Goal: Information Seeking & Learning: Learn about a topic

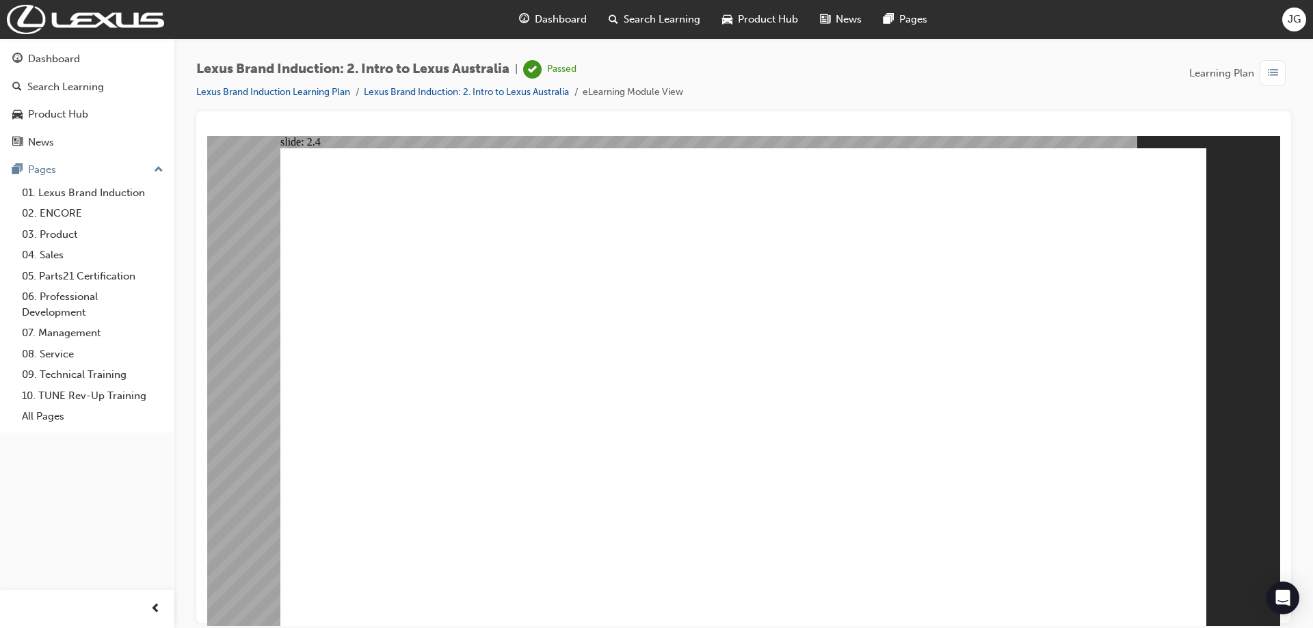
click at [207, 135] on image at bounding box center [207, 135] width 0 height 0
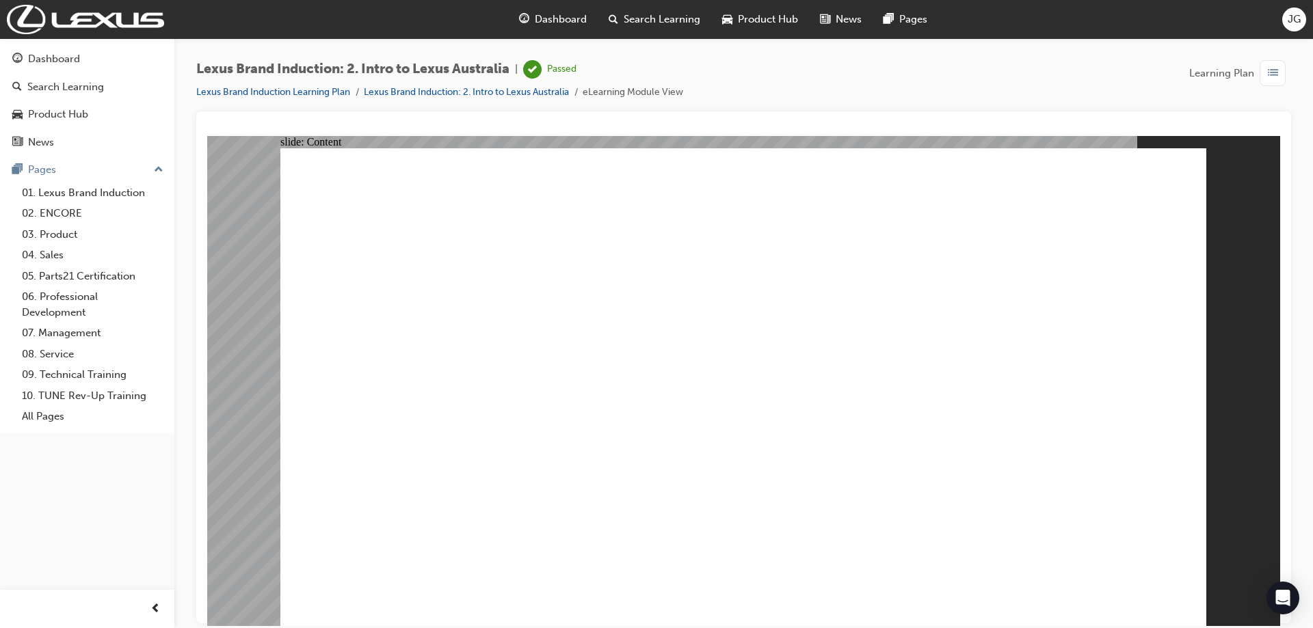
drag, startPoint x: 635, startPoint y: 358, endPoint x: 577, endPoint y: 329, distance: 64.8
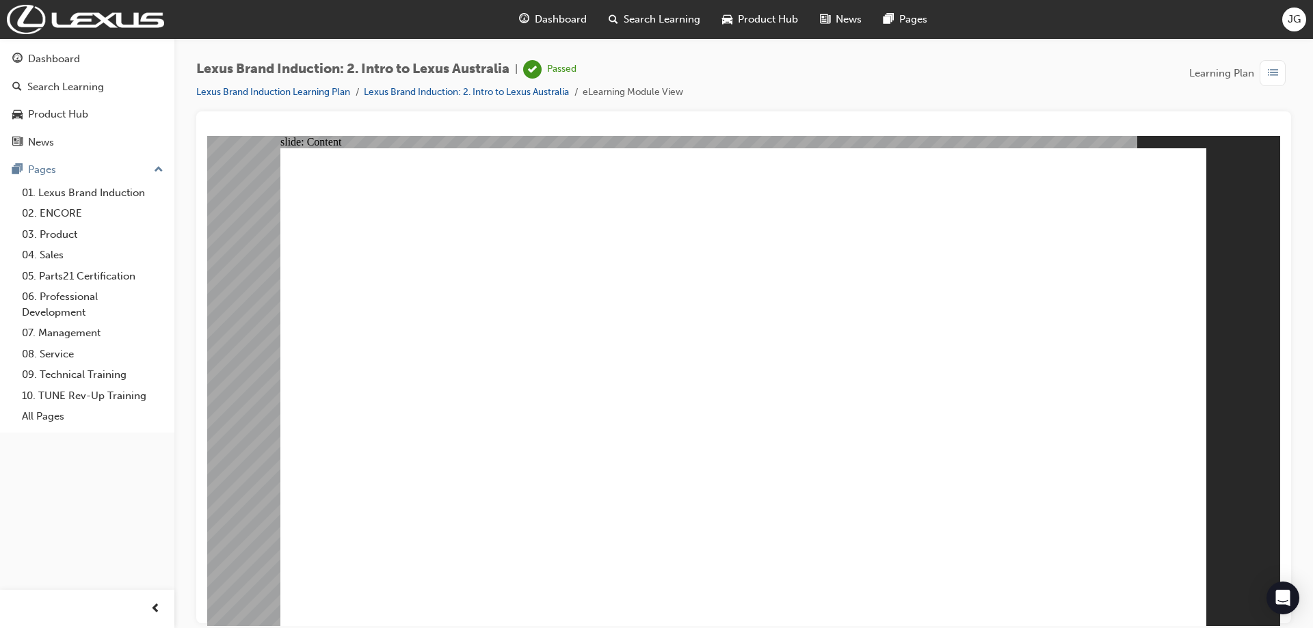
click at [565, 17] on span "Dashboard" at bounding box center [561, 20] width 52 height 16
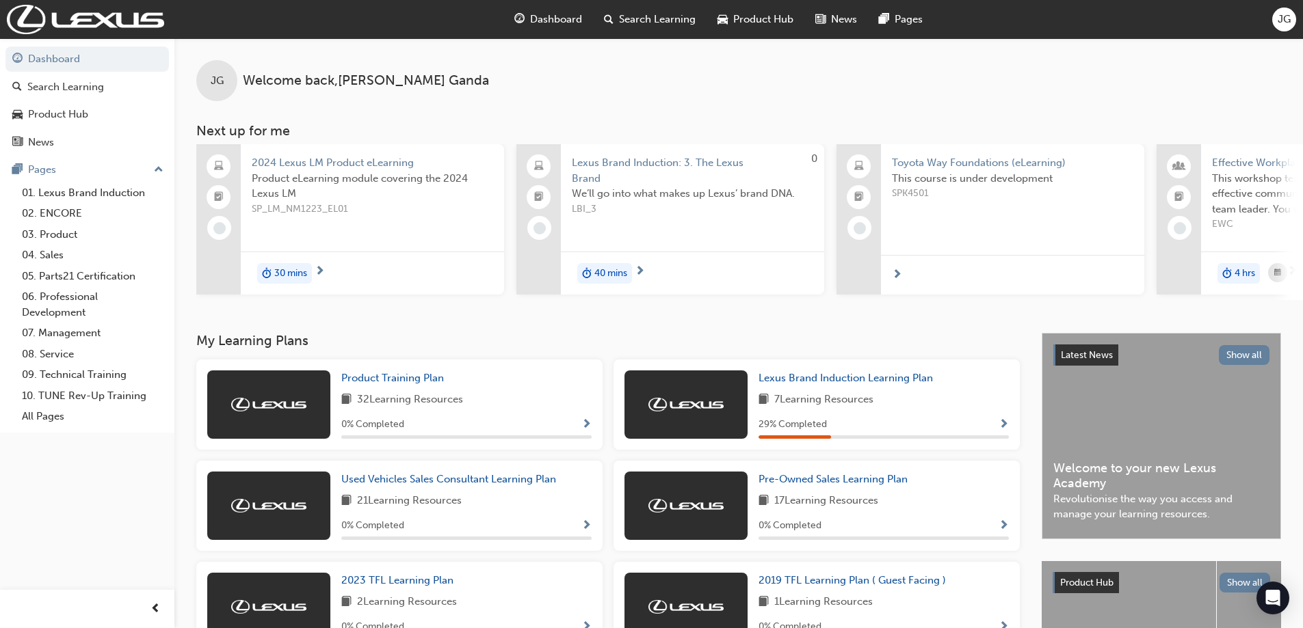
click at [549, 17] on span "Dashboard" at bounding box center [556, 20] width 52 height 16
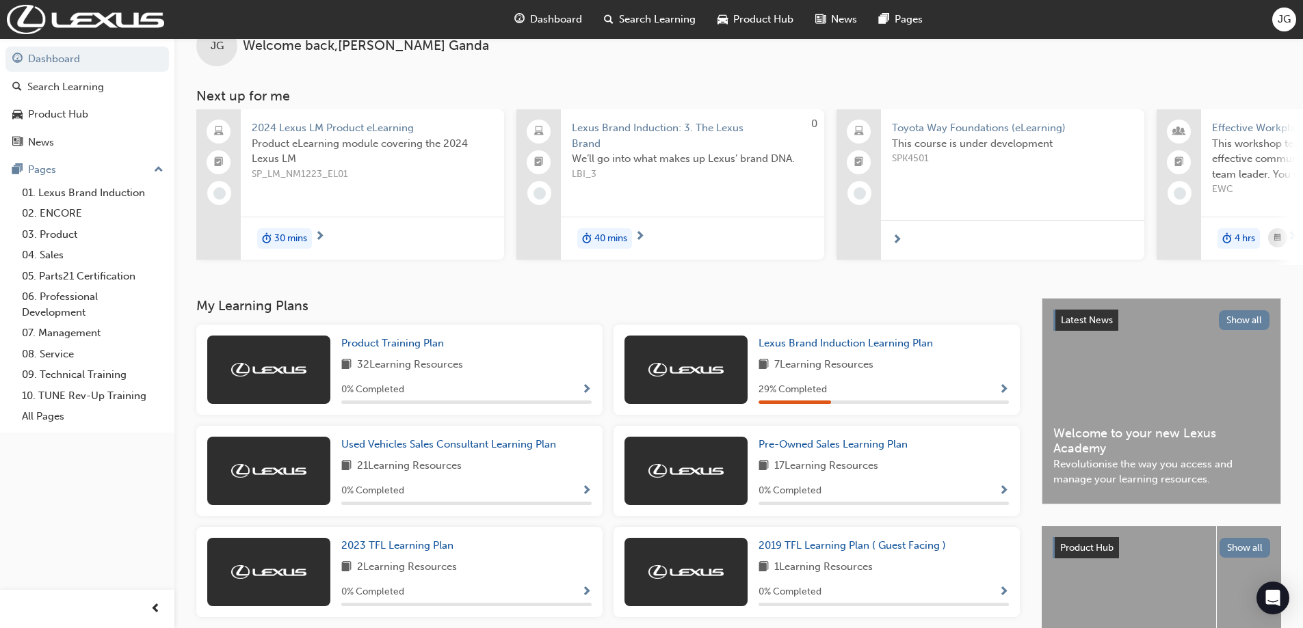
scroll to position [68, 0]
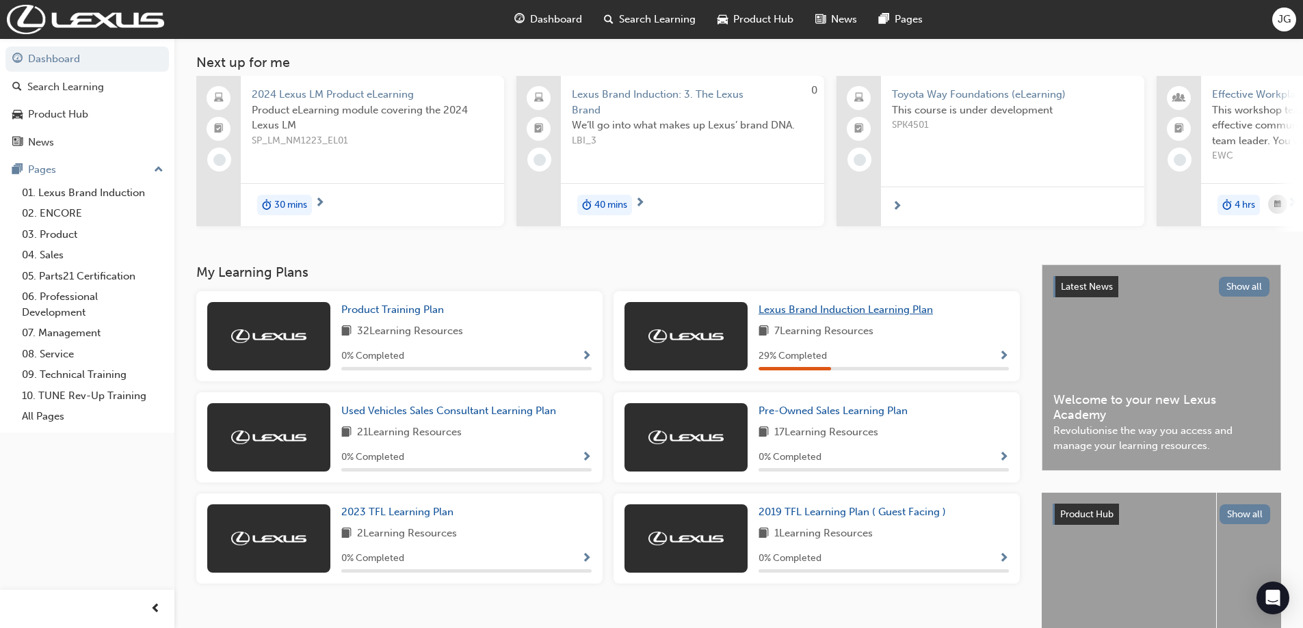
click at [874, 316] on span "Lexus Brand Induction Learning Plan" at bounding box center [845, 310] width 174 height 12
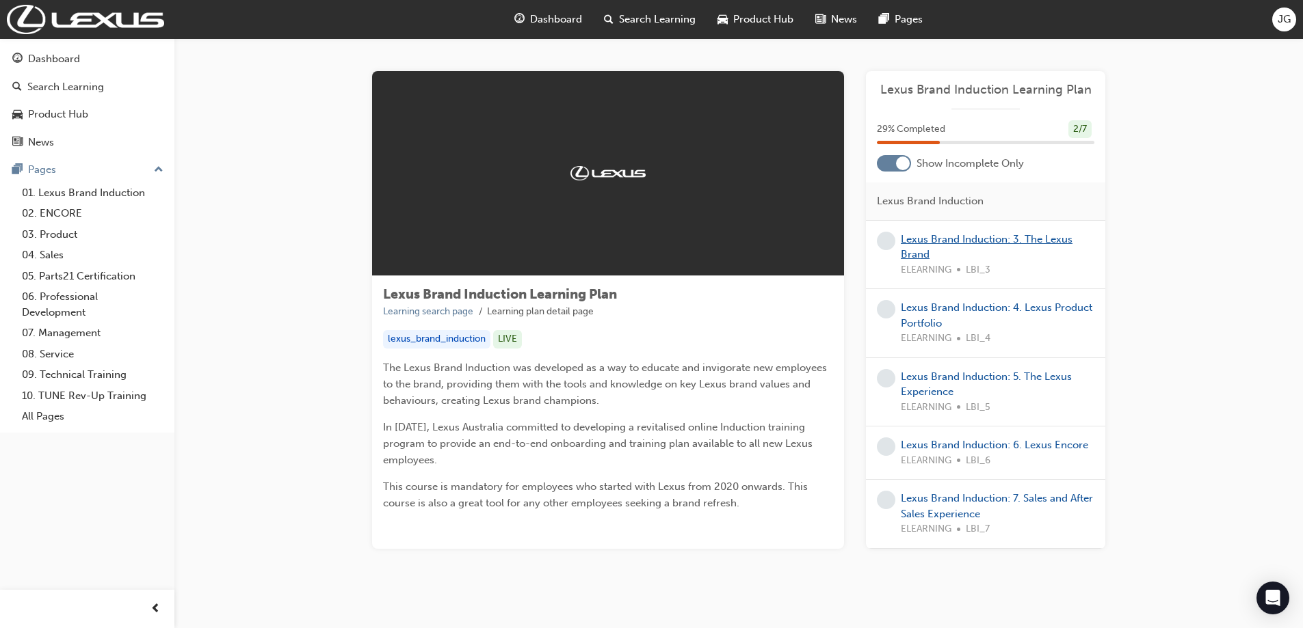
click at [929, 242] on link "Lexus Brand Induction: 3. The Lexus Brand" at bounding box center [987, 247] width 172 height 28
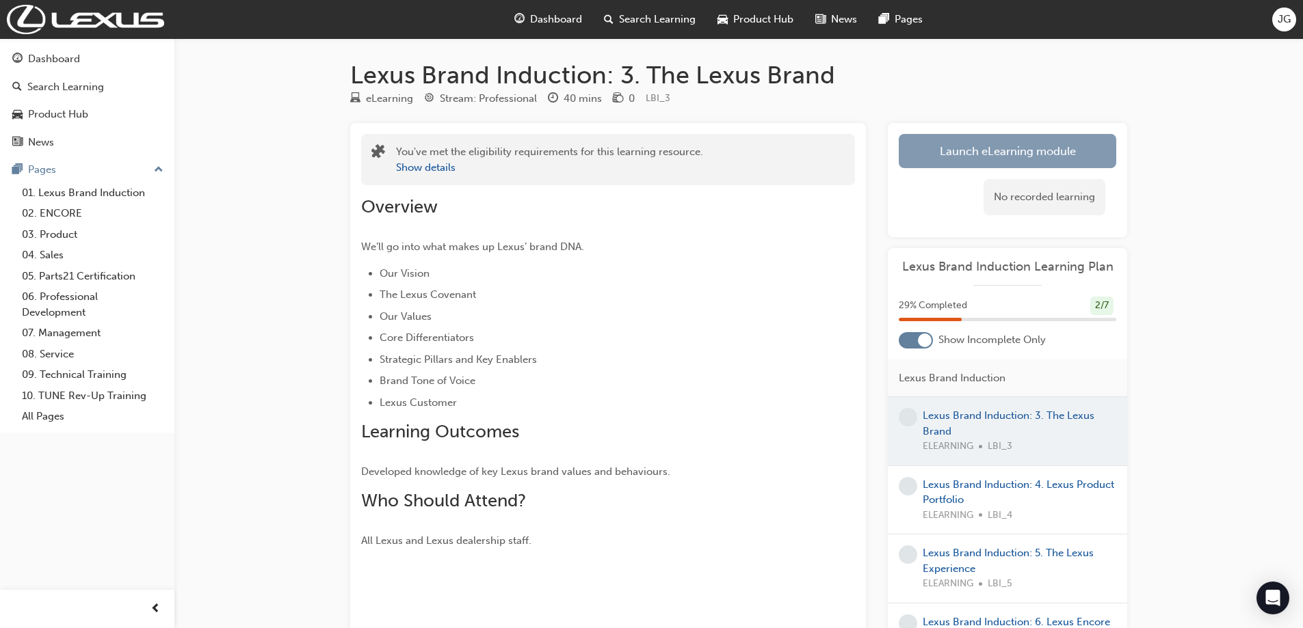
click at [954, 161] on link "Launch eLearning module" at bounding box center [1007, 151] width 217 height 34
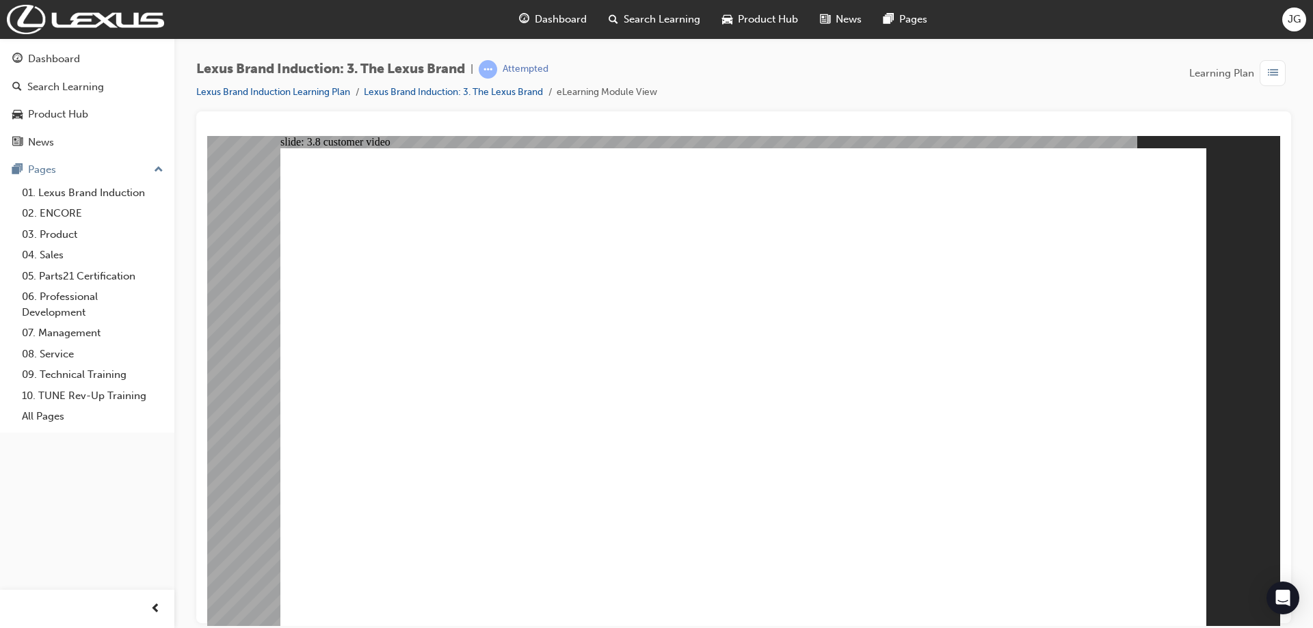
checkbox input "true"
drag, startPoint x: 1025, startPoint y: 457, endPoint x: 1016, endPoint y: 460, distance: 9.1
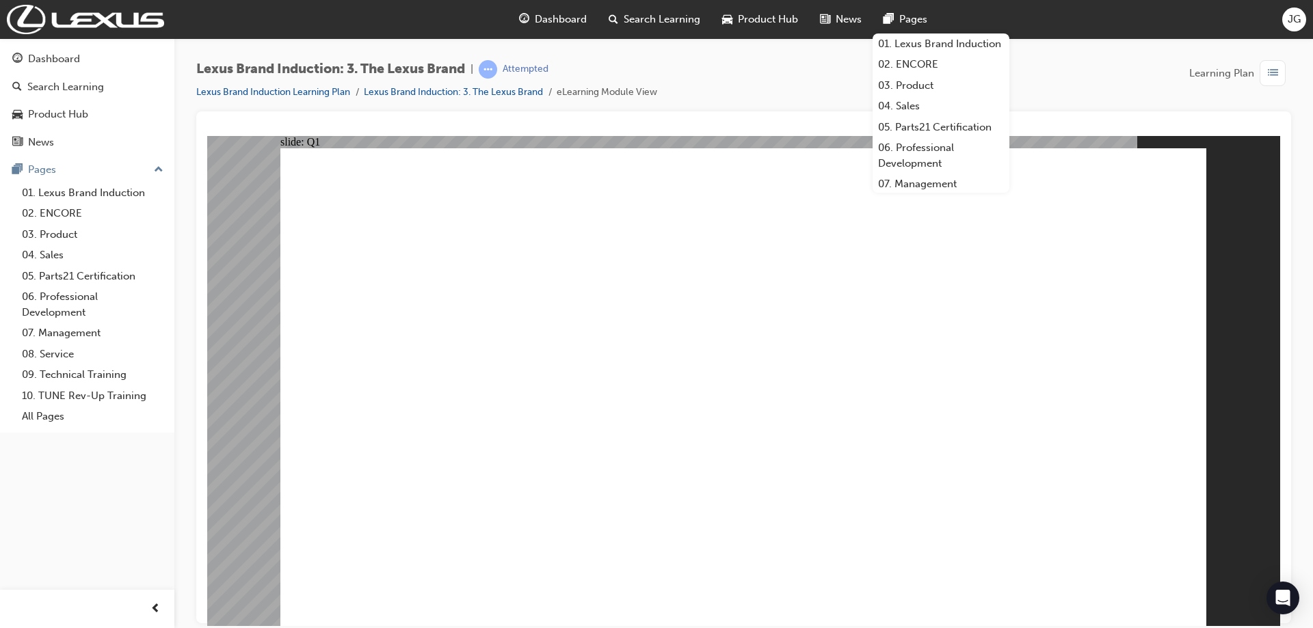
checkbox input "true"
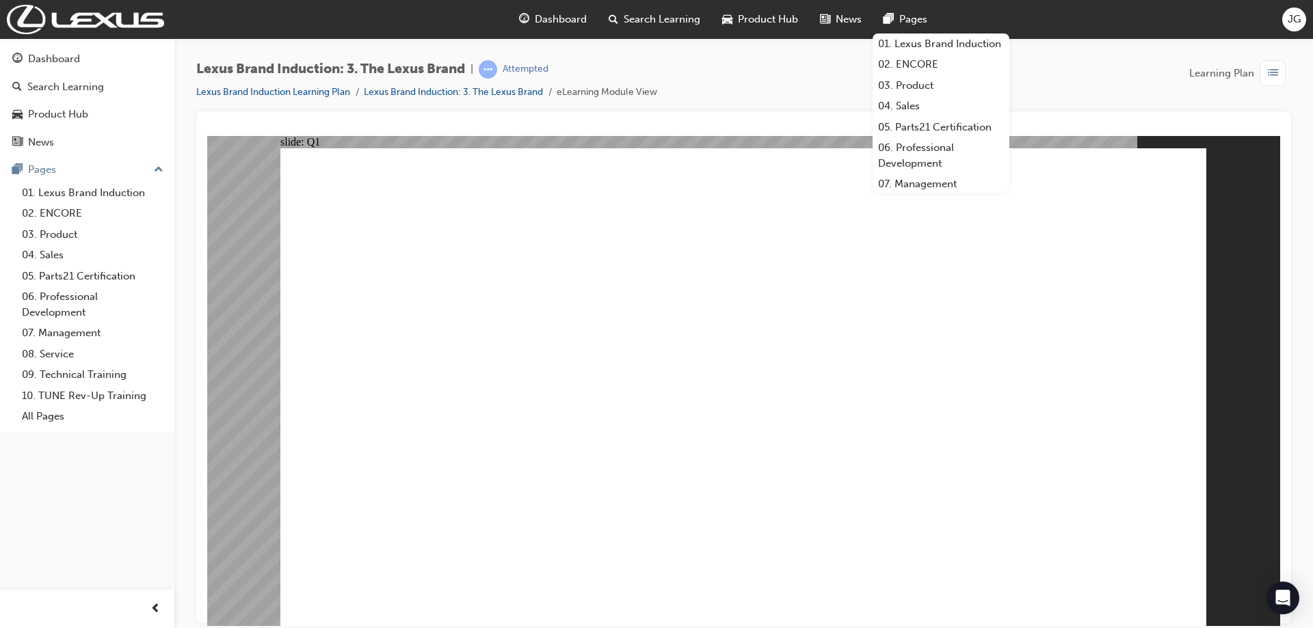
checkbox input "true"
checkbox input "false"
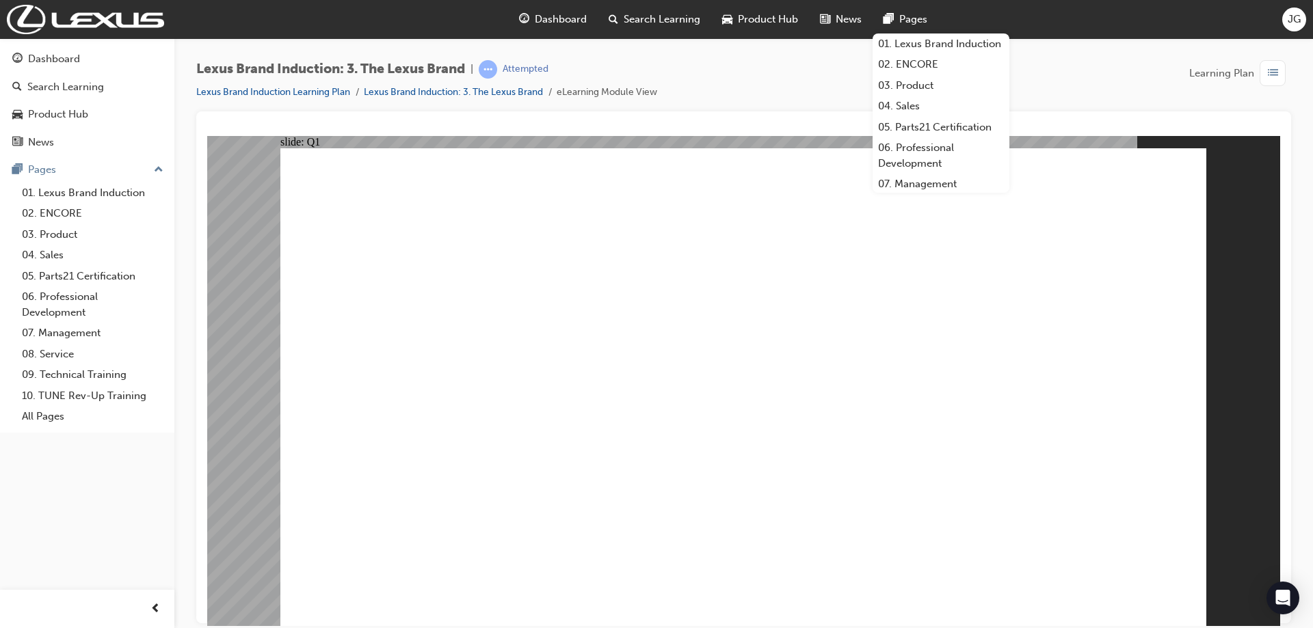
checkbox input "true"
radio input "true"
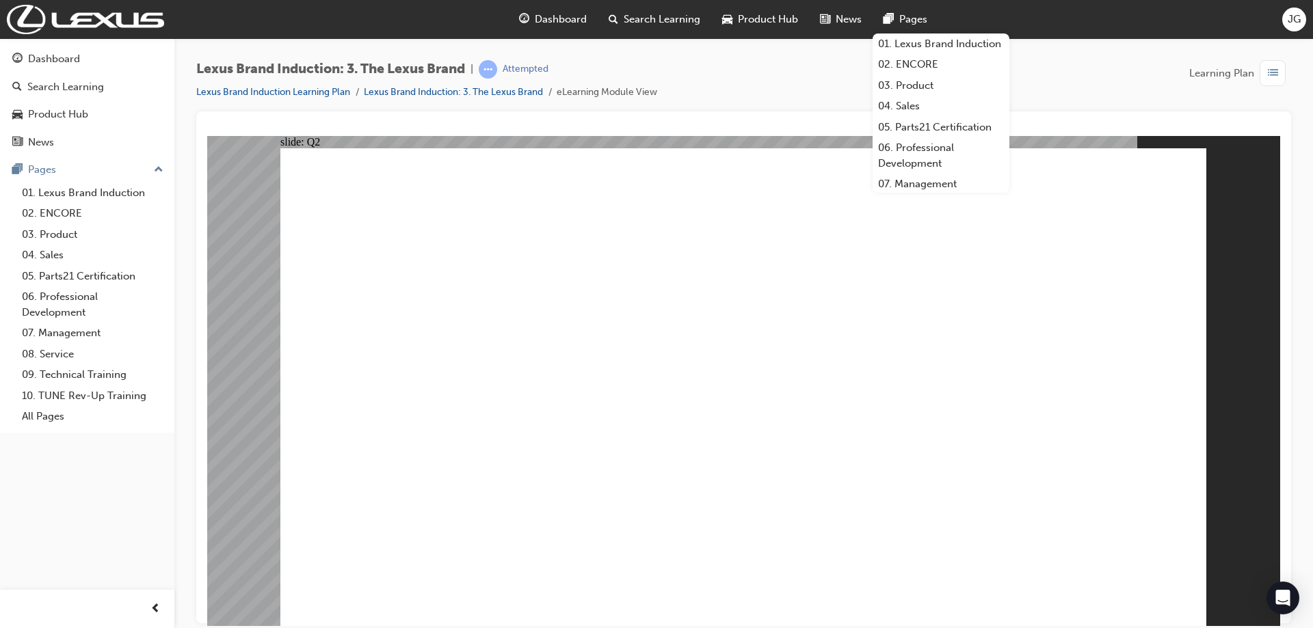
radio input "true"
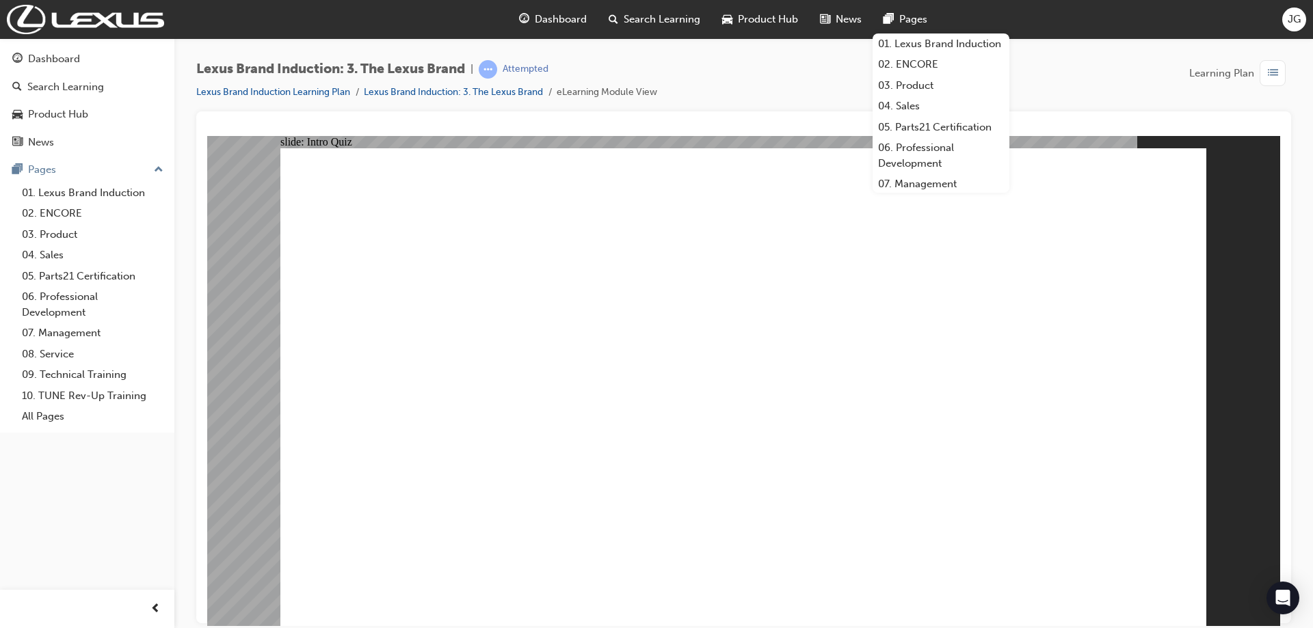
checkbox input "true"
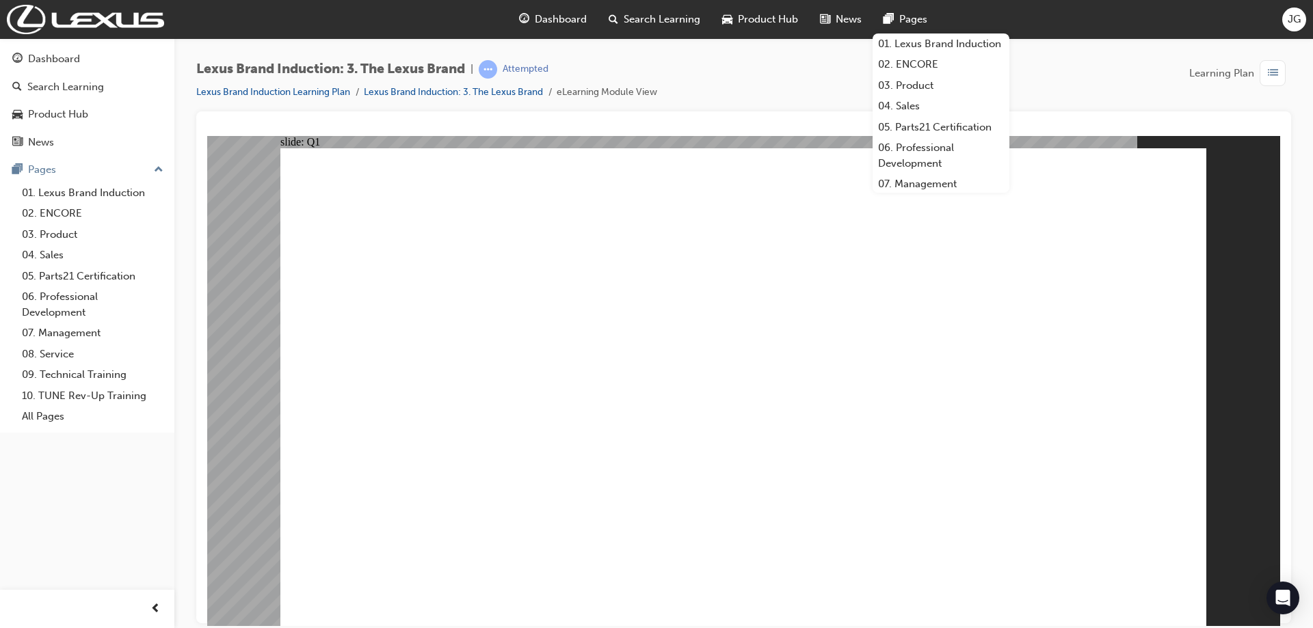
checkbox input "true"
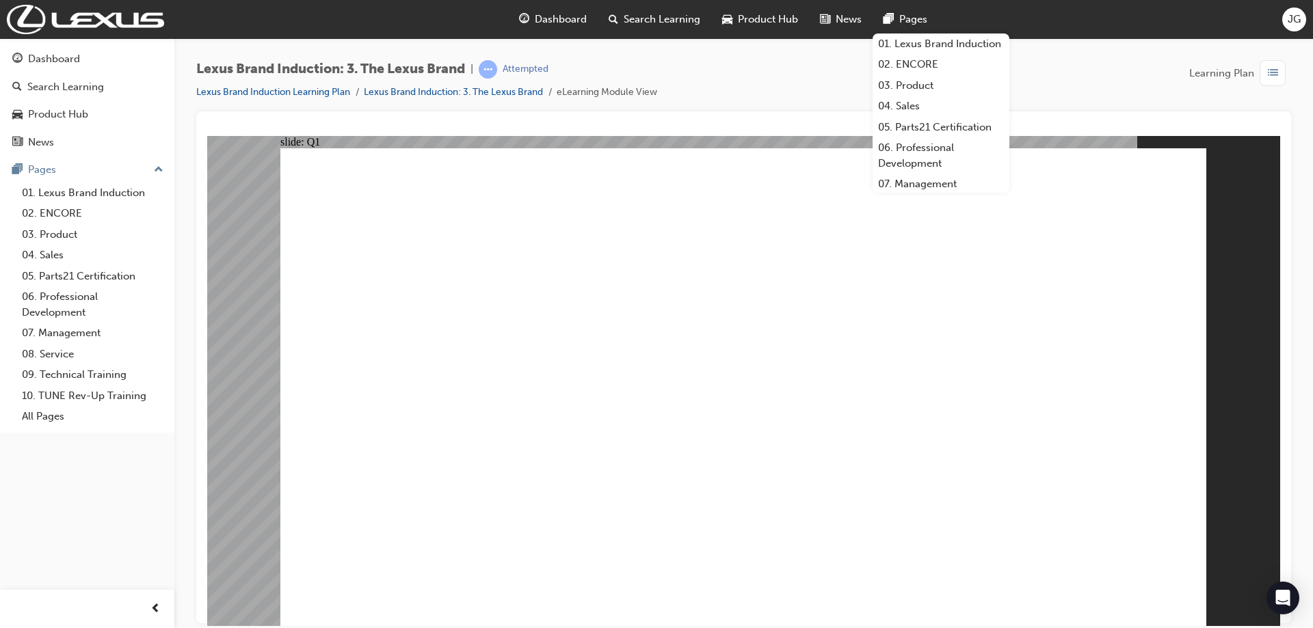
checkbox input "true"
radio input "true"
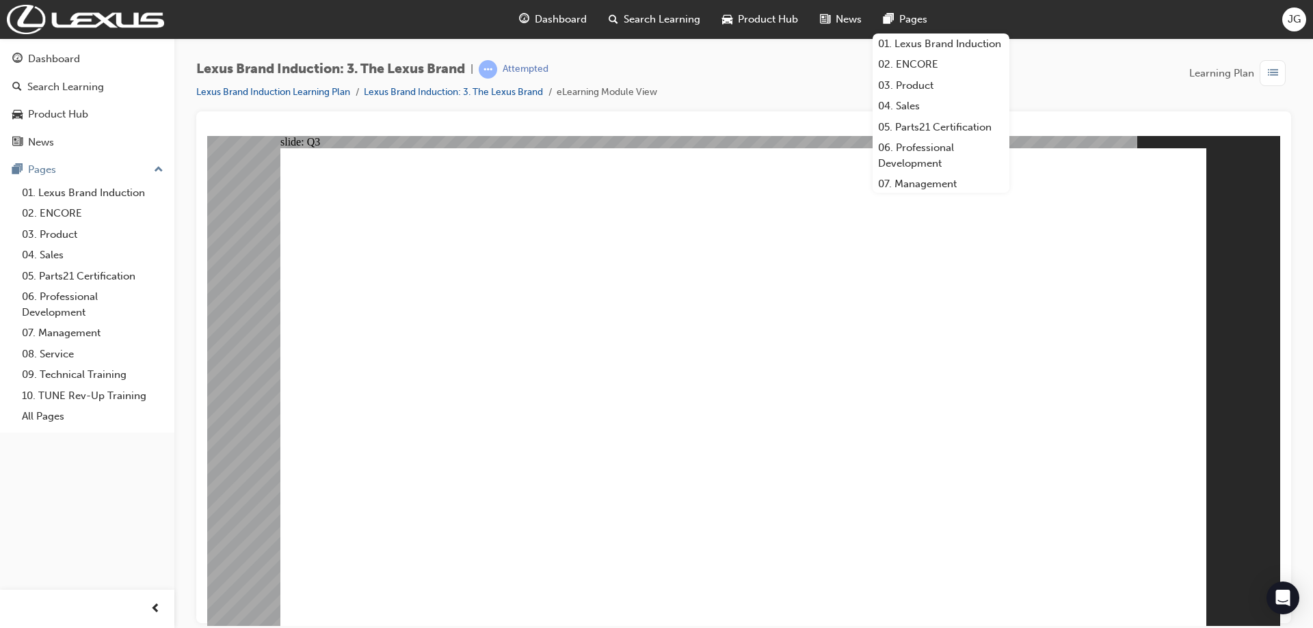
radio input "true"
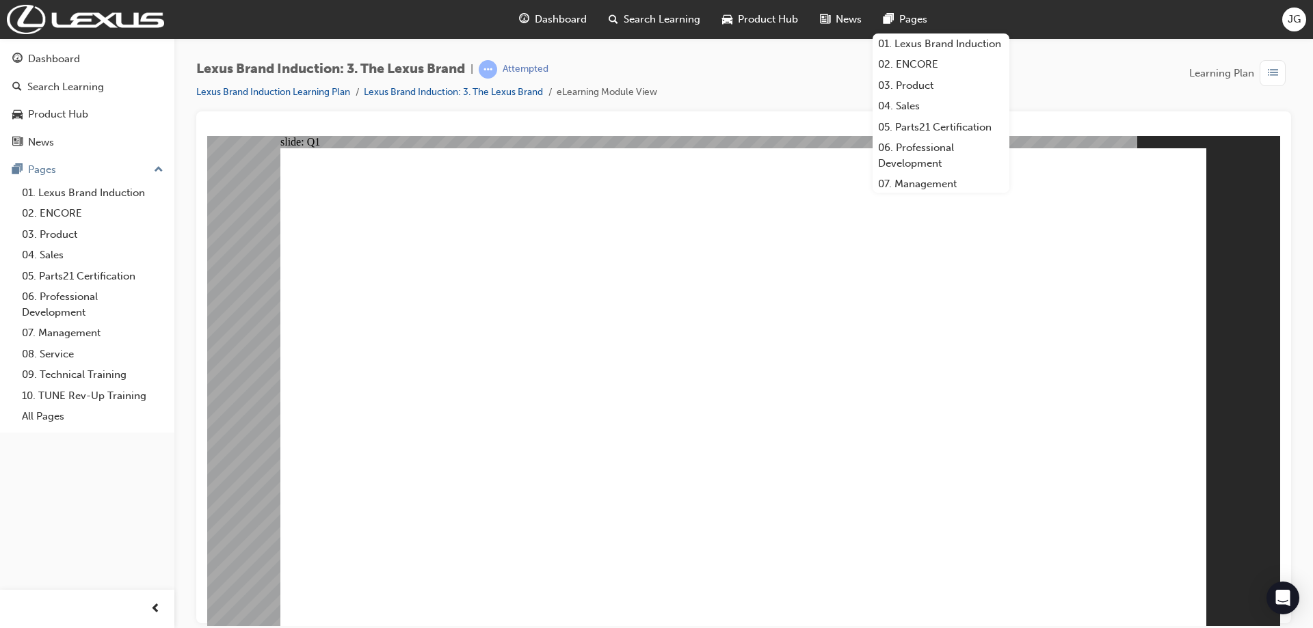
checkbox input "true"
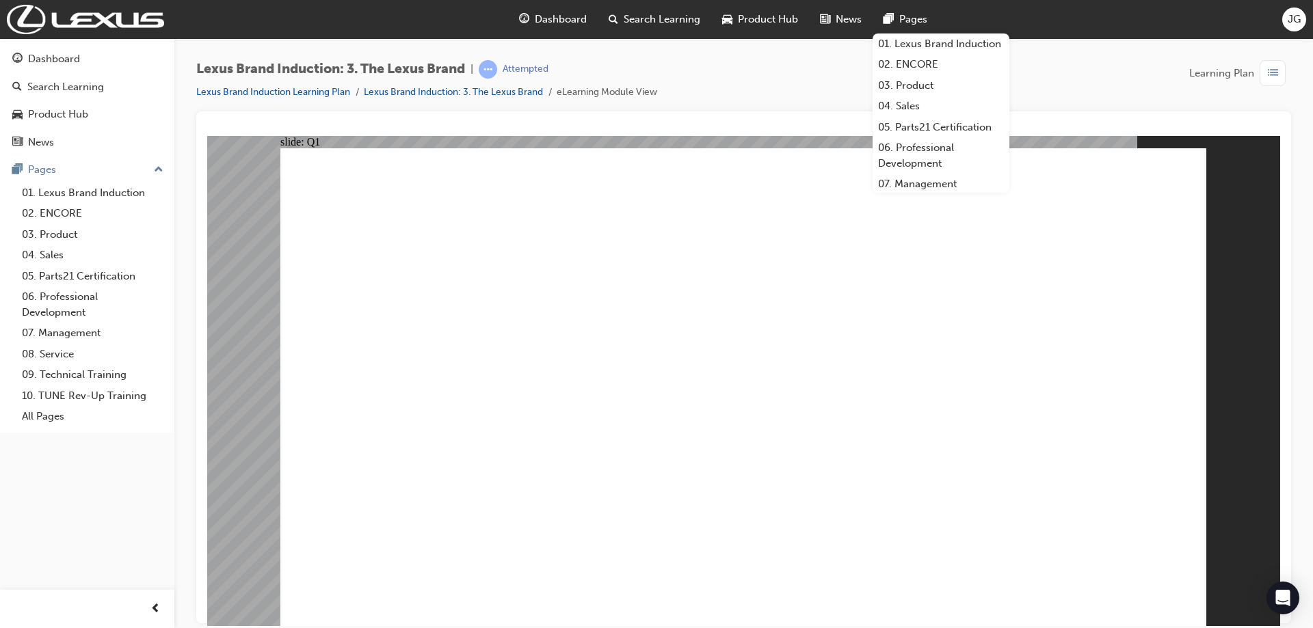
checkbox input "true"
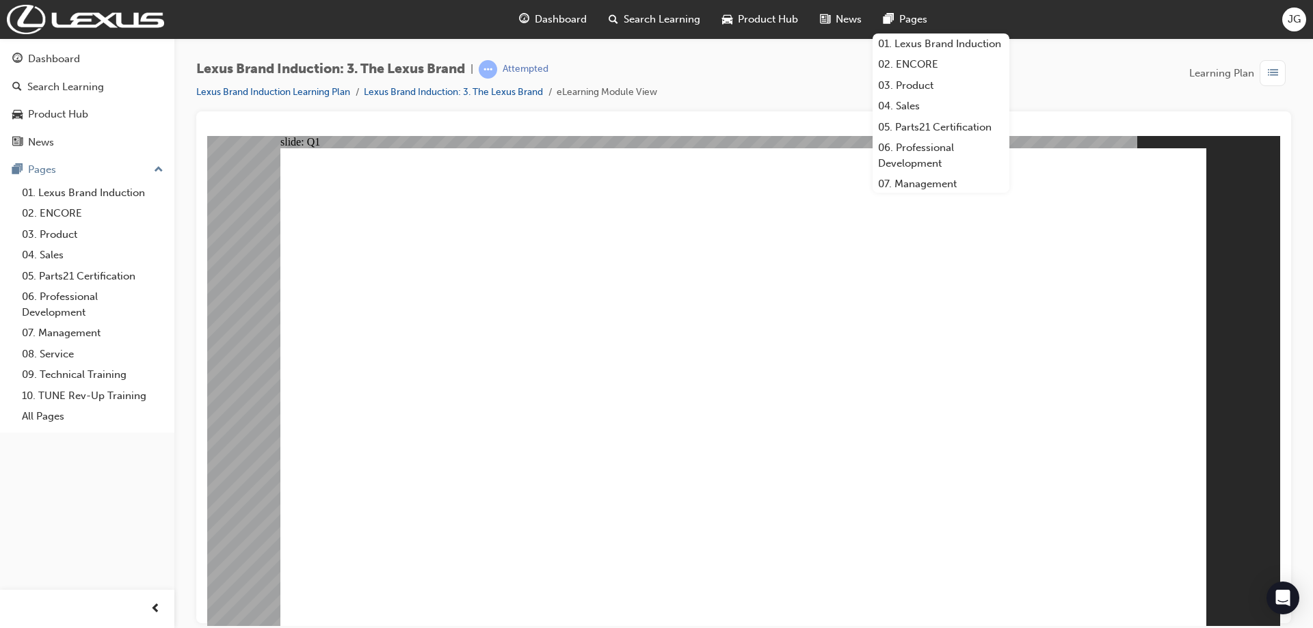
radio input "true"
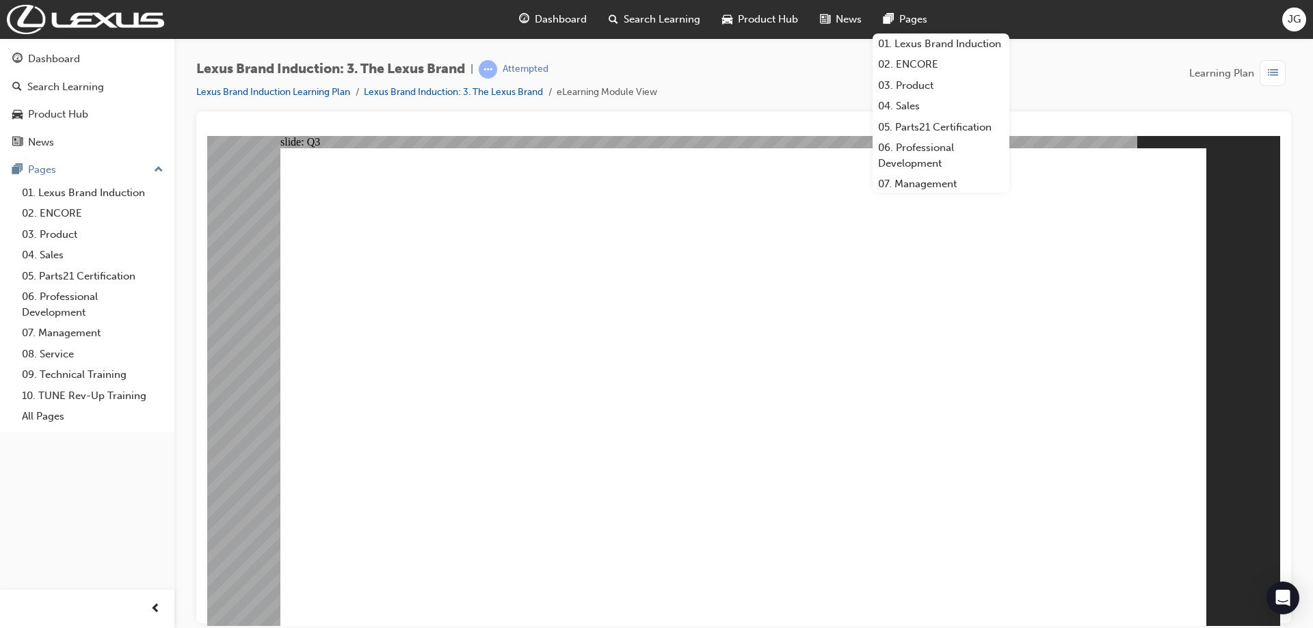
radio input "true"
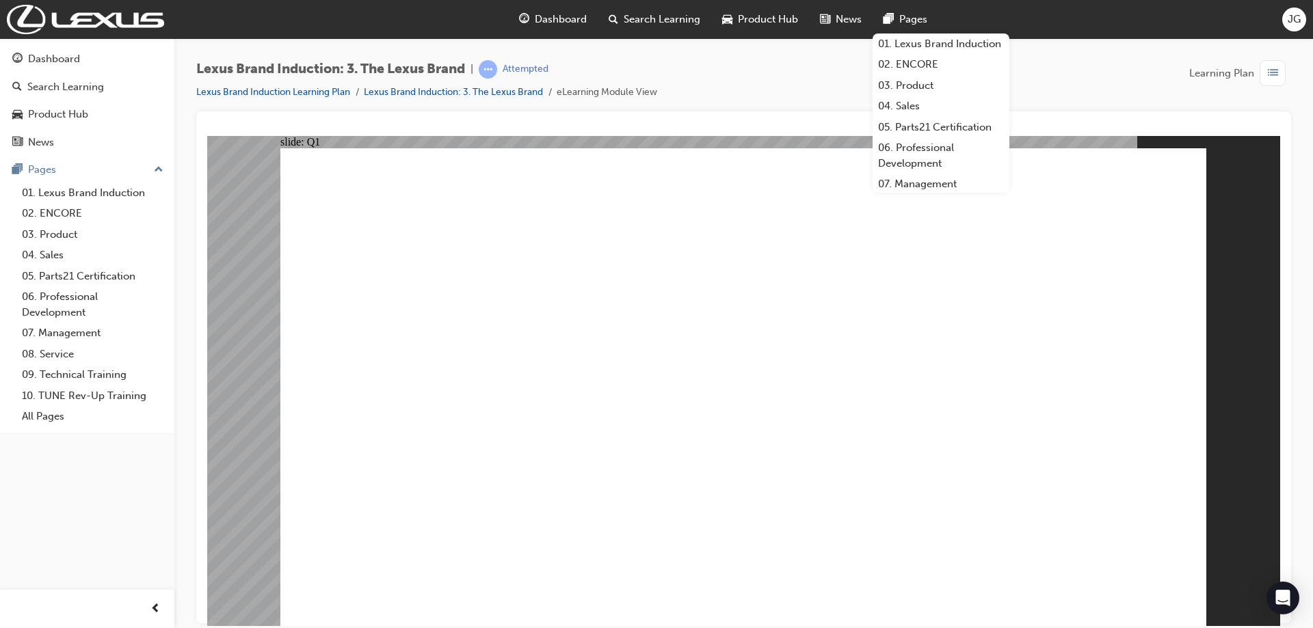
checkbox input "true"
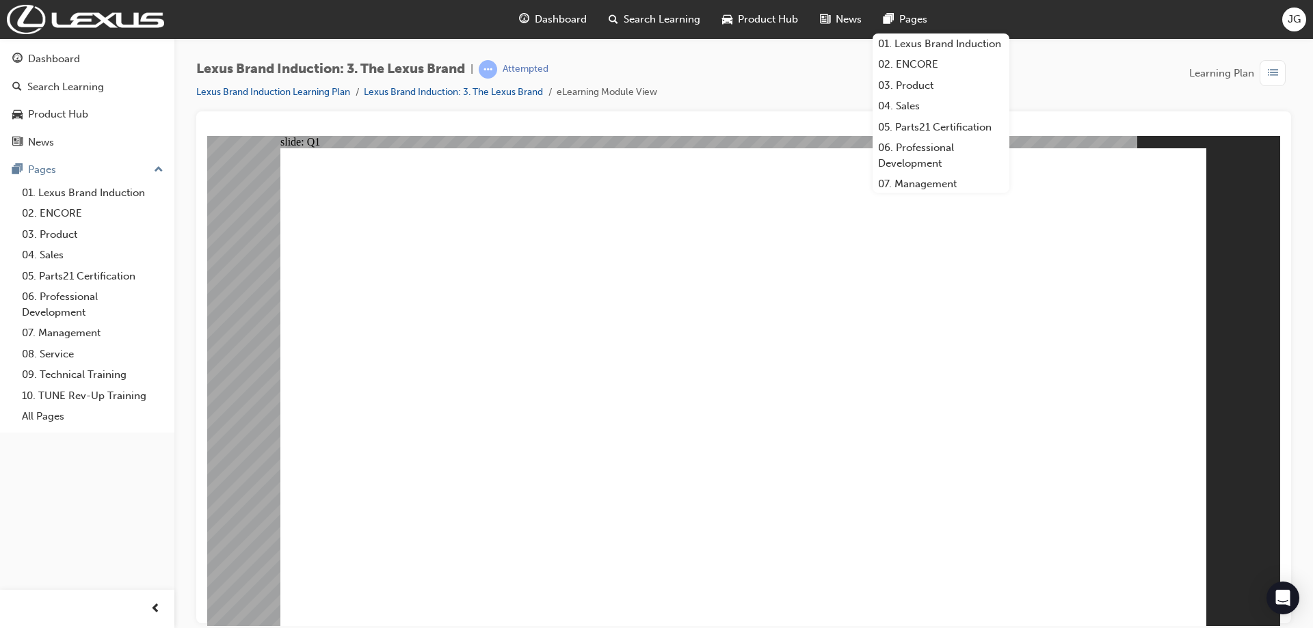
checkbox input "true"
checkbox input "false"
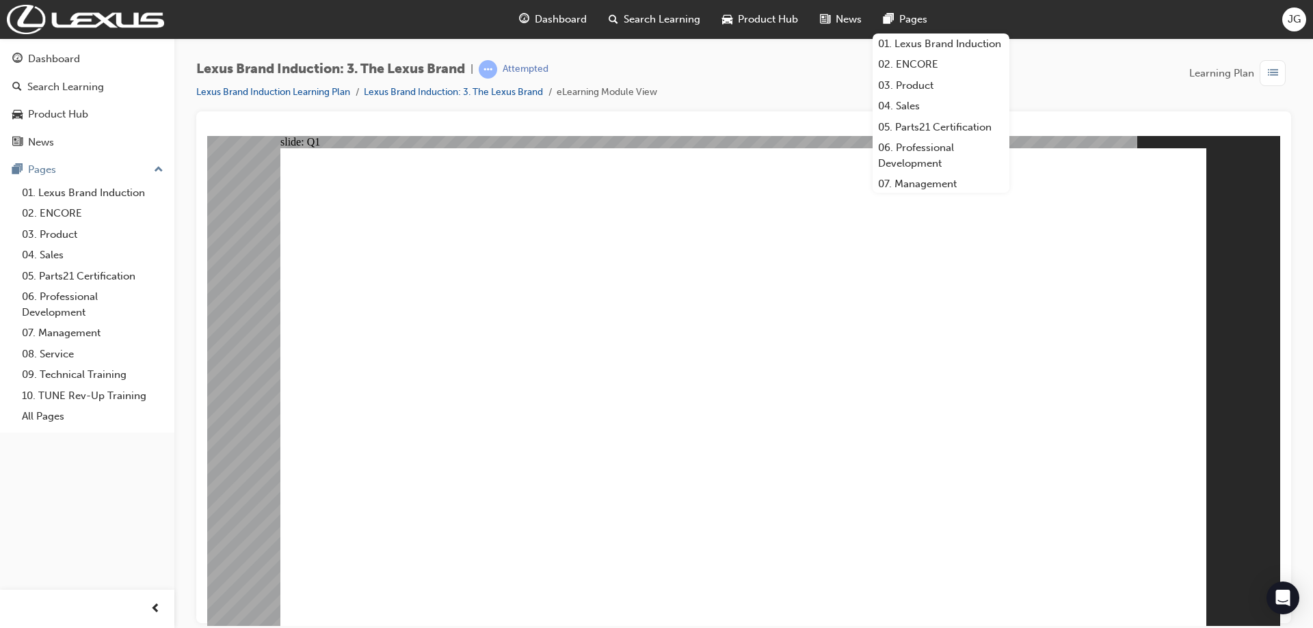
checkbox input "true"
radio input "true"
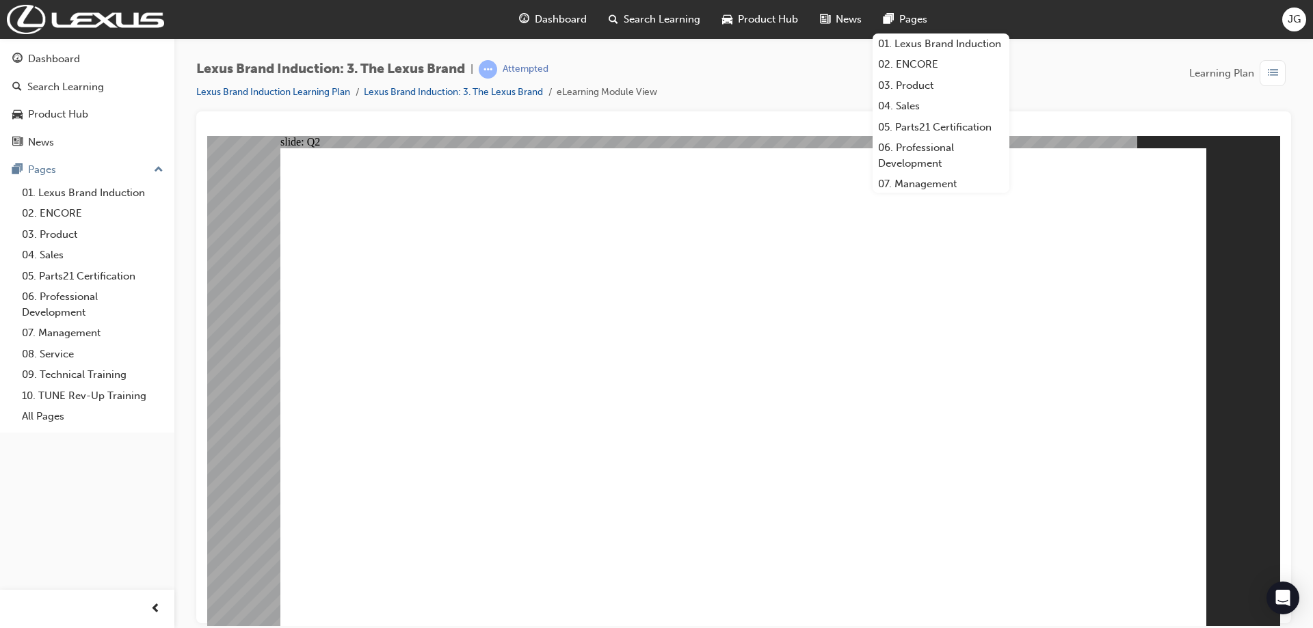
radio input "true"
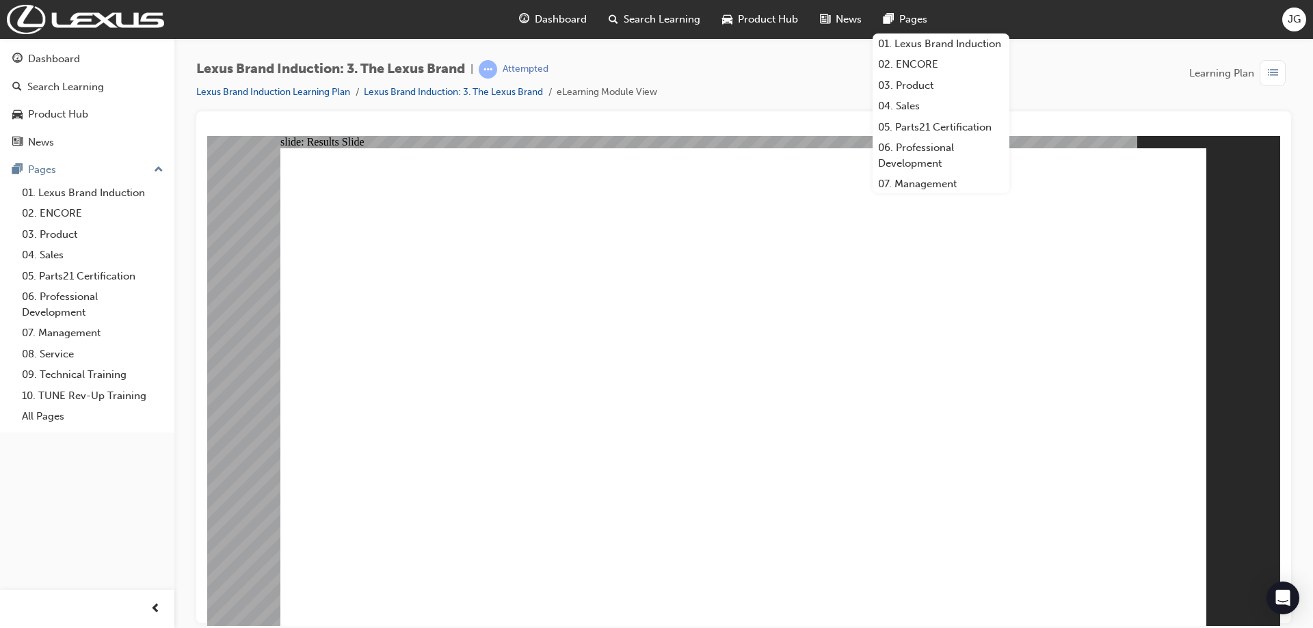
click at [207, 135] on image at bounding box center [207, 135] width 0 height 0
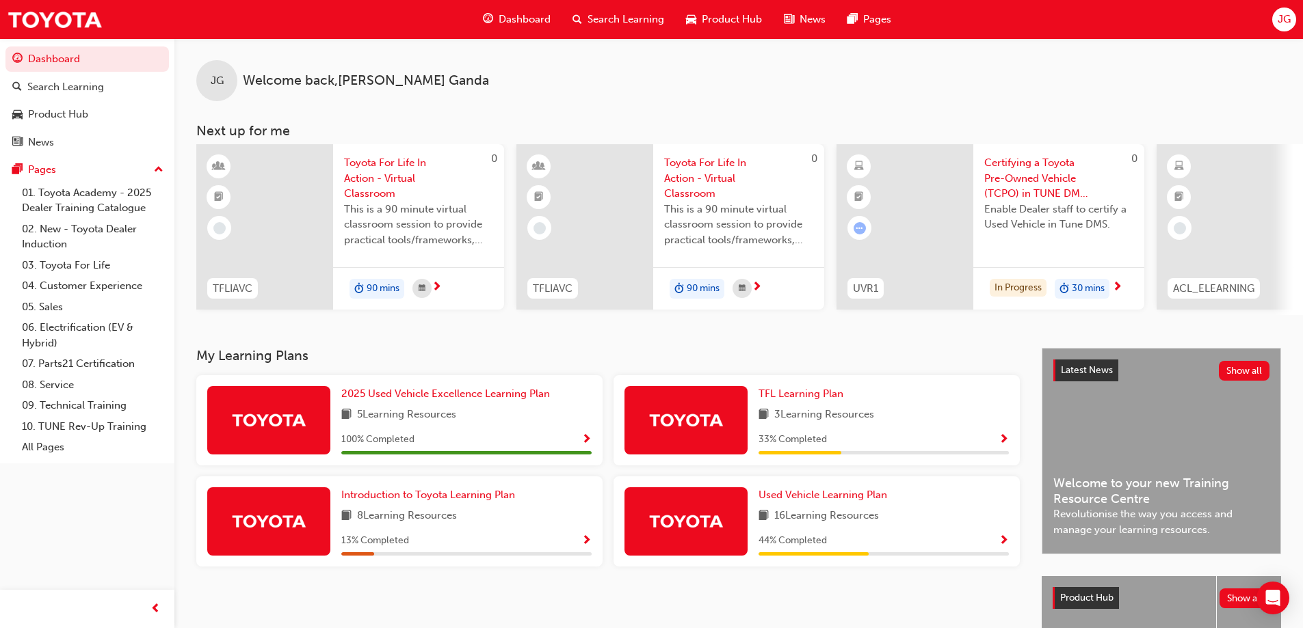
scroll to position [68, 0]
